Goal: Transaction & Acquisition: Purchase product/service

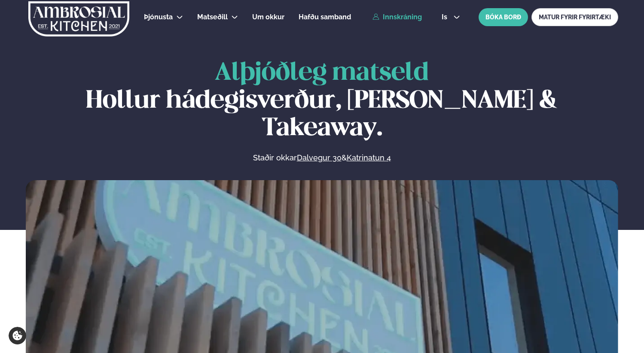
click at [398, 20] on link "Innskráning" at bounding box center [396, 17] width 49 height 8
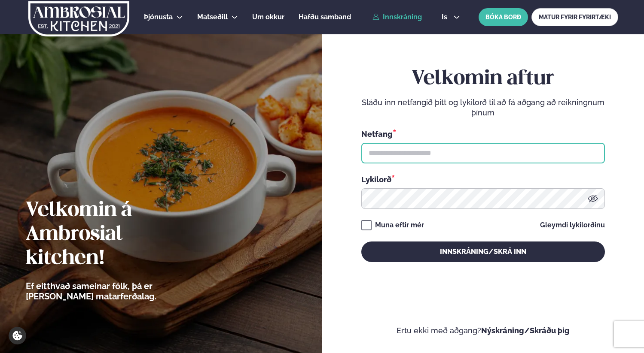
click at [397, 154] on input "text" at bounding box center [482, 153] width 243 height 21
type input "**********"
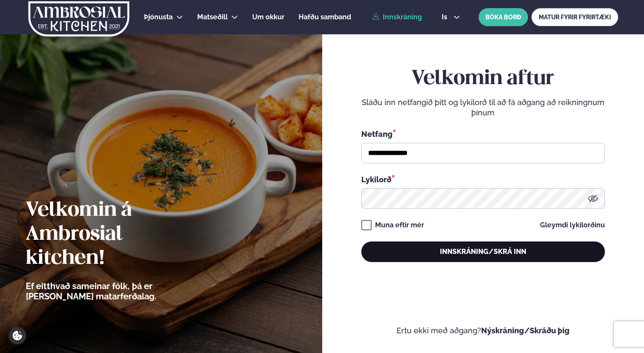
click at [395, 250] on button "Innskráning/Skrá inn" at bounding box center [482, 252] width 243 height 21
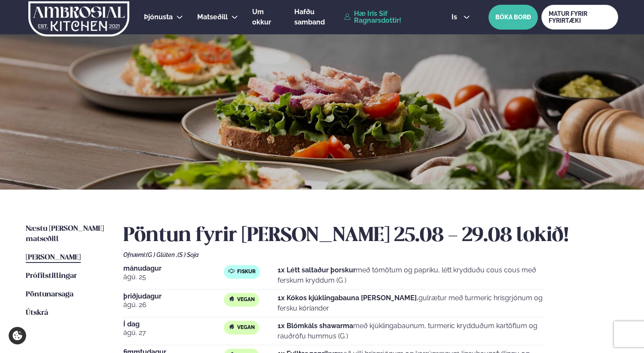
click at [58, 223] on div "Næstu [PERSON_NAME] matseðill Næsta vika [PERSON_NAME] matseðill [PERSON_NAME] …" at bounding box center [322, 332] width 644 height 285
click at [60, 228] on span "Næstu [PERSON_NAME] matseðill" at bounding box center [65, 234] width 78 height 18
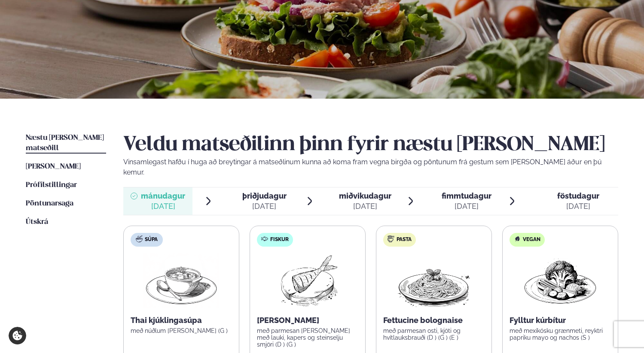
scroll to position [197, 0]
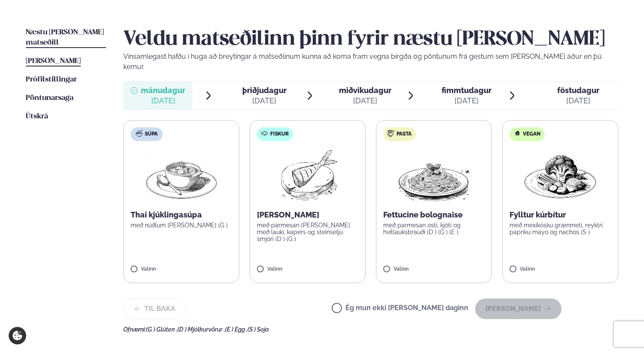
click at [78, 58] on span "[PERSON_NAME]" at bounding box center [53, 61] width 55 height 7
click at [78, 50] on div "Næstu [PERSON_NAME] matseðill Næsta vika [PERSON_NAME] matseðill [PERSON_NAME] …" at bounding box center [322, 178] width 644 height 371
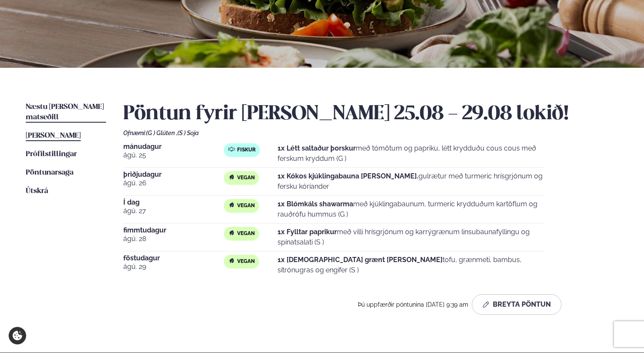
click at [74, 103] on link "Næstu [PERSON_NAME] matseðill Næsta vika" at bounding box center [66, 112] width 80 height 21
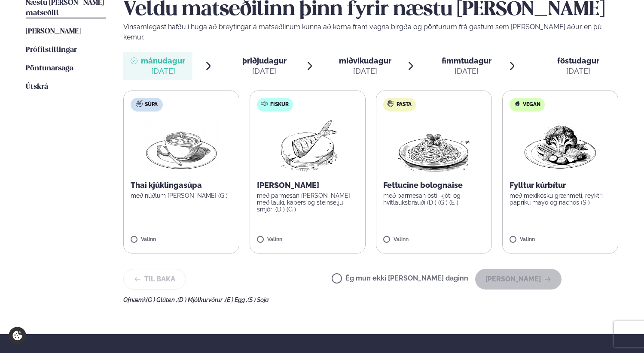
scroll to position [225, 0]
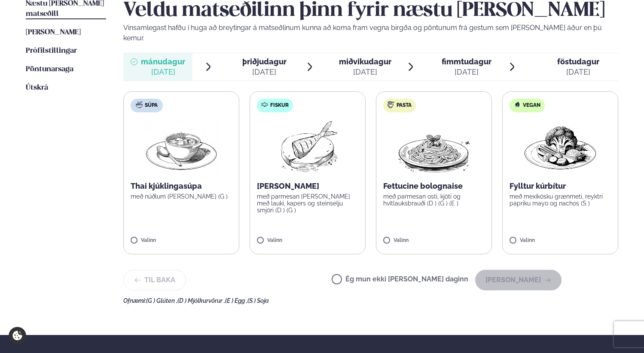
click at [308, 164] on label "Fiskur Ofnbakaður þorskur með parmesan [PERSON_NAME] með lauki, kapers og stein…" at bounding box center [308, 172] width 116 height 163
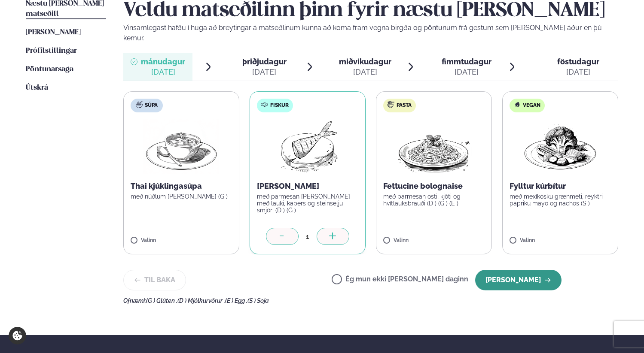
click at [520, 273] on button "[PERSON_NAME]" at bounding box center [518, 280] width 86 height 21
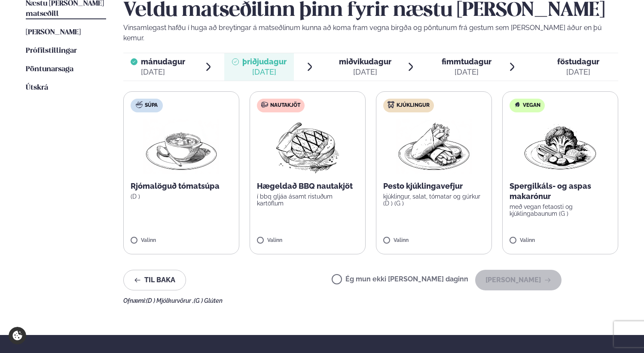
click at [561, 187] on p "Spergilkáls- og aspas makarónur" at bounding box center [559, 191] width 101 height 21
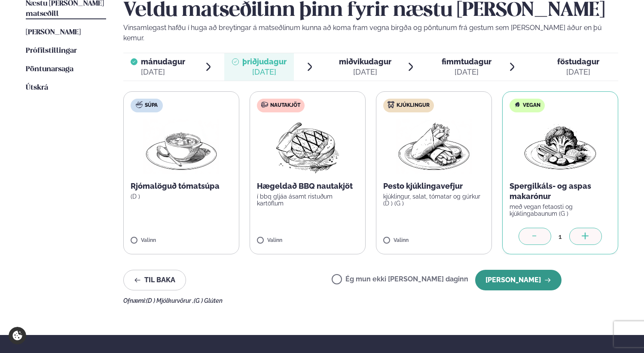
click at [524, 270] on button "[PERSON_NAME]" at bounding box center [518, 280] width 86 height 21
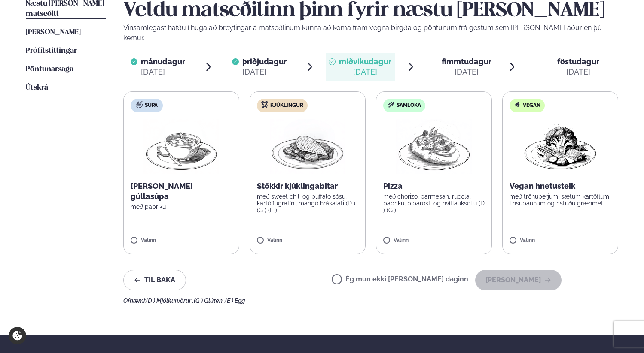
click at [557, 193] on p "með trönuberjum, sætum kartöflum, linsubaunum og ristuðu grænmeti" at bounding box center [559, 200] width 101 height 14
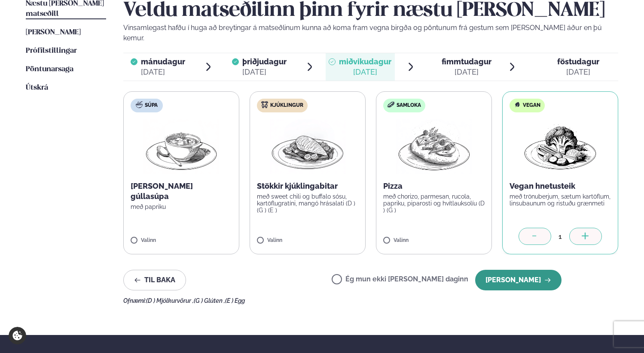
click at [511, 270] on button "[PERSON_NAME]" at bounding box center [518, 280] width 86 height 21
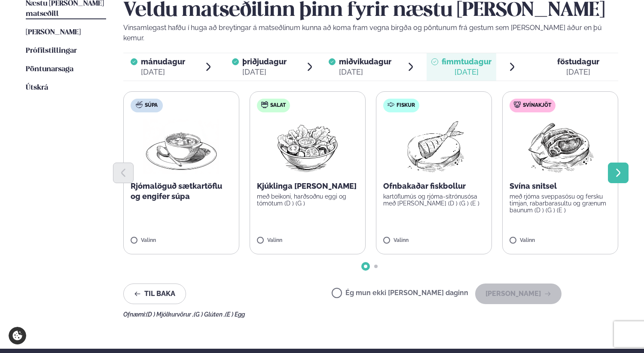
click at [619, 169] on icon "Next slide" at bounding box center [618, 173] width 4 height 8
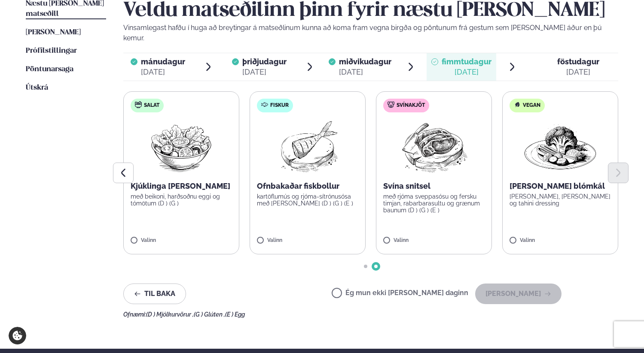
click at [565, 163] on div at bounding box center [370, 173] width 495 height 21
click at [557, 138] on img at bounding box center [560, 146] width 76 height 55
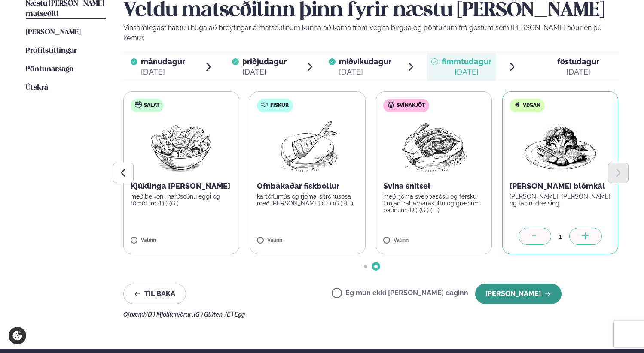
click at [517, 285] on button "[PERSON_NAME]" at bounding box center [518, 294] width 86 height 21
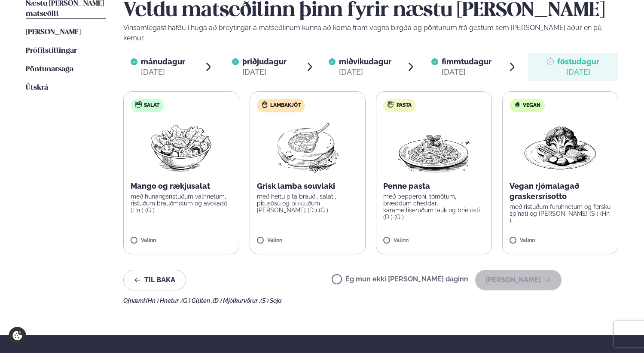
click at [530, 218] on label "Vegan Vegan rjómalagað graskersrisotto með ristuðum furuhnetum og fersku spínat…" at bounding box center [560, 172] width 116 height 163
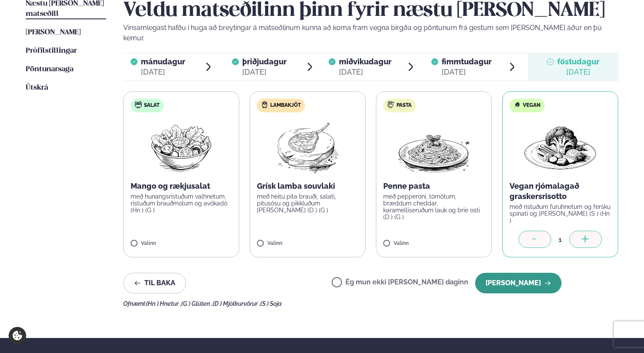
click at [523, 273] on button "[PERSON_NAME]" at bounding box center [518, 283] width 86 height 21
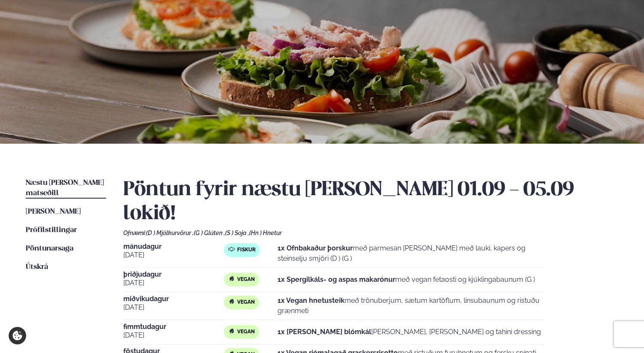
scroll to position [36, 0]
